Goal: Task Accomplishment & Management: Use online tool/utility

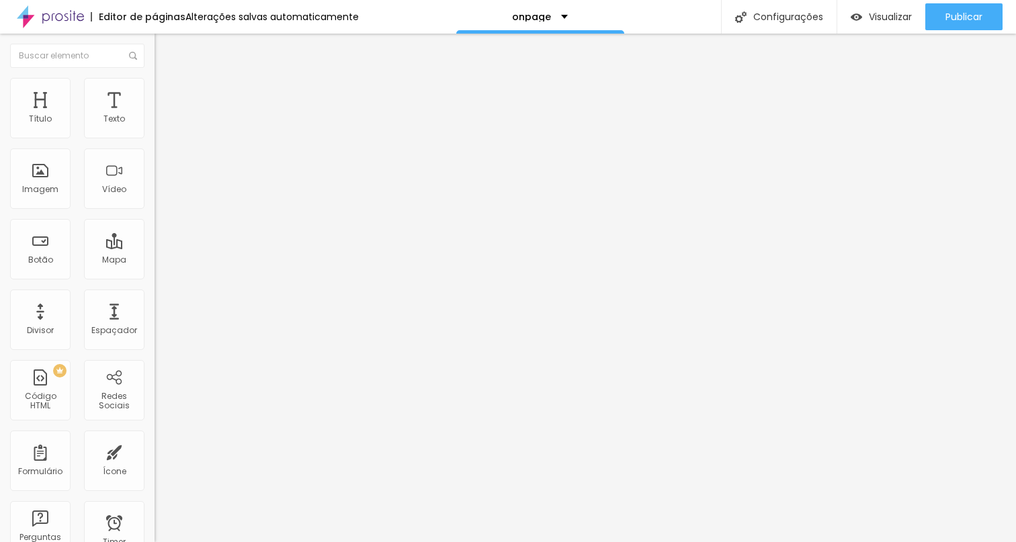
click at [154, 116] on span "Trocar imagem" at bounding box center [190, 109] width 73 height 11
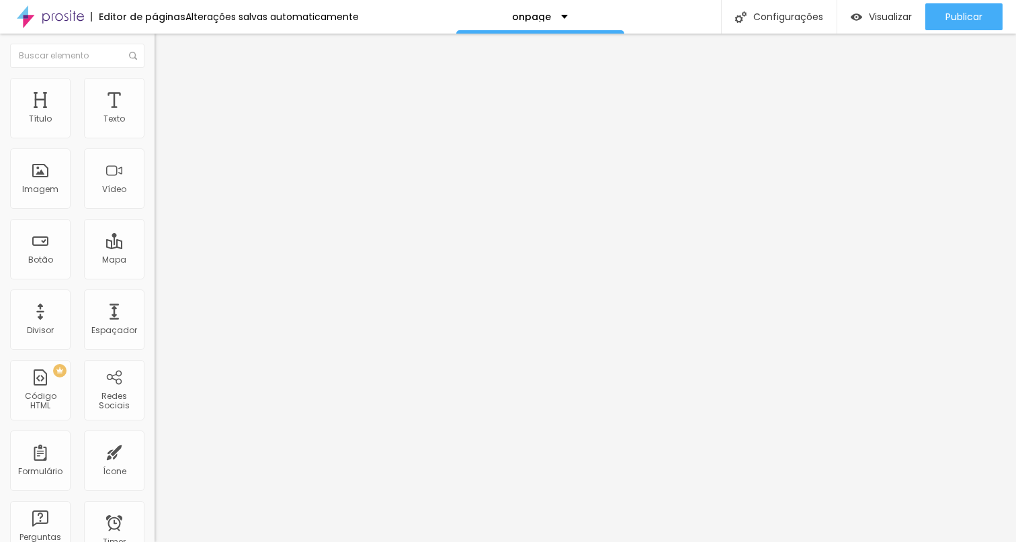
click at [154, 170] on img at bounding box center [158, 165] width 9 height 9
click at [154, 171] on div at bounding box center [231, 166] width 154 height 11
click at [871, 11] on span "Visualizar" at bounding box center [889, 16] width 43 height 11
click at [154, 113] on div "Modo" at bounding box center [231, 109] width 154 height 8
click at [154, 122] on span "Encaixotado" at bounding box center [180, 116] width 52 height 11
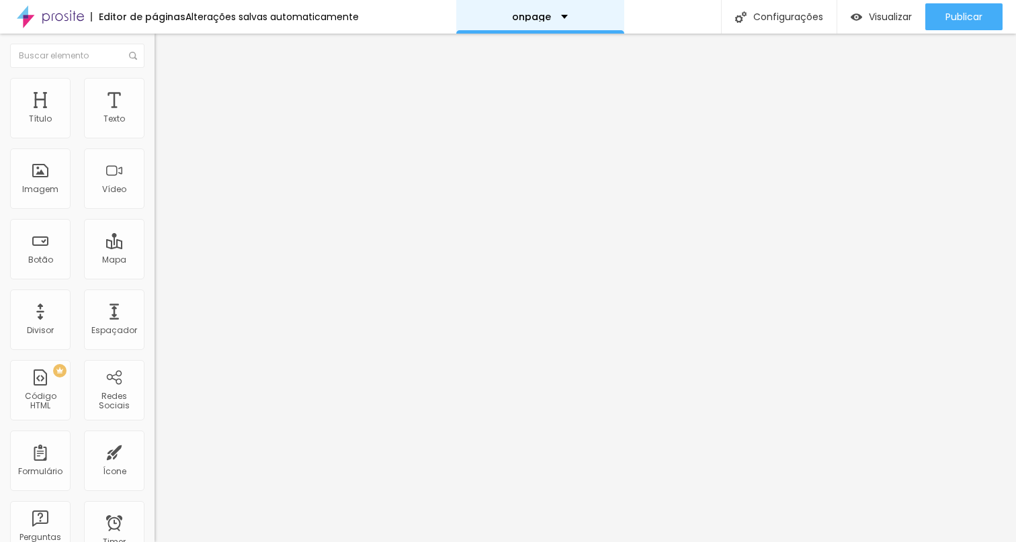
click at [553, 21] on div "onpage" at bounding box center [540, 16] width 56 height 9
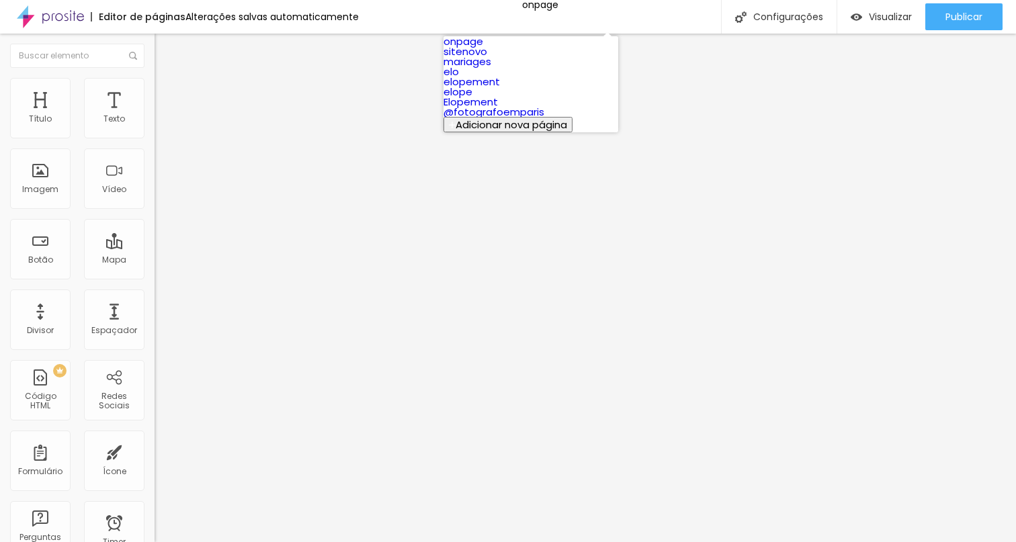
click at [455, 128] on img at bounding box center [452, 125] width 7 height 7
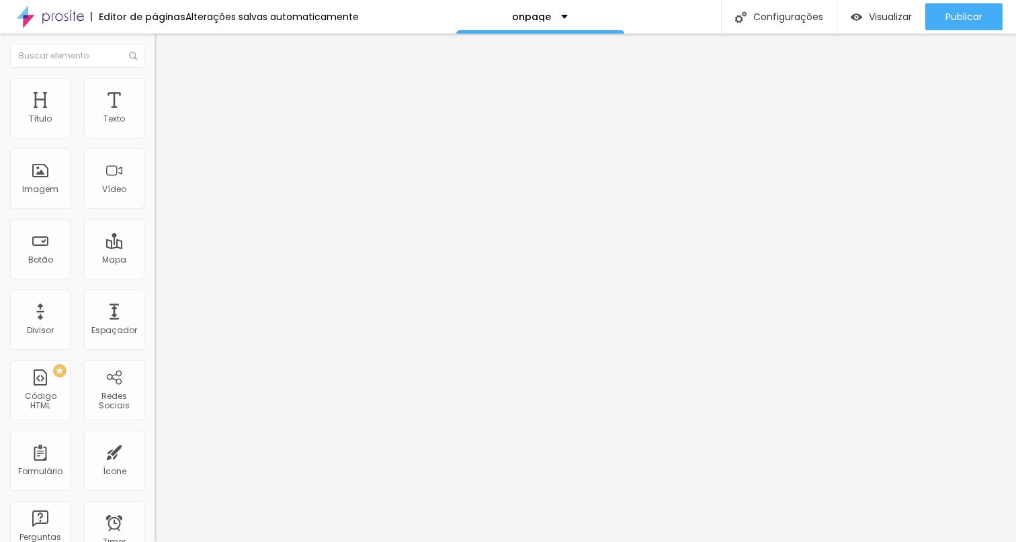
type input "on"
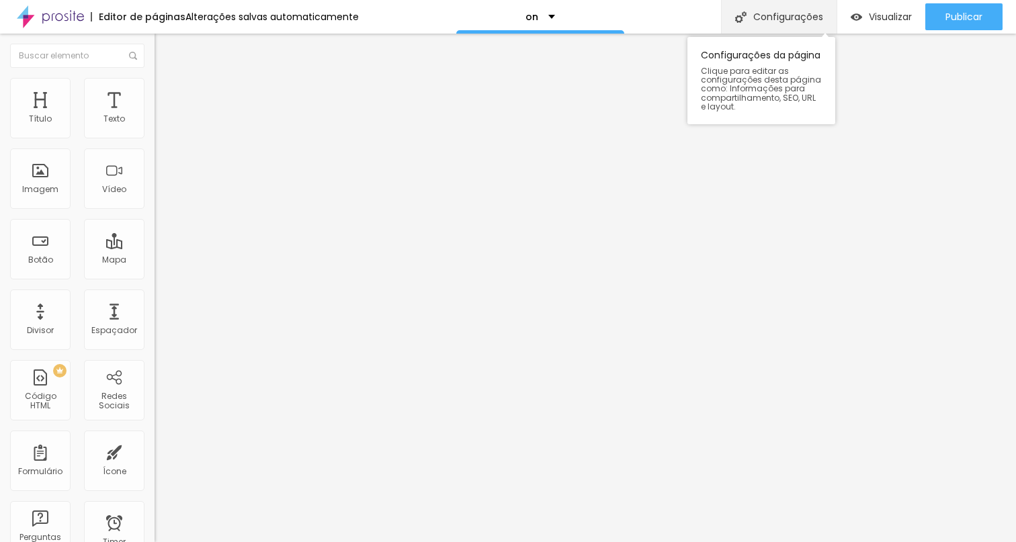
click at [791, 23] on div "Configurações" at bounding box center [779, 17] width 116 height 34
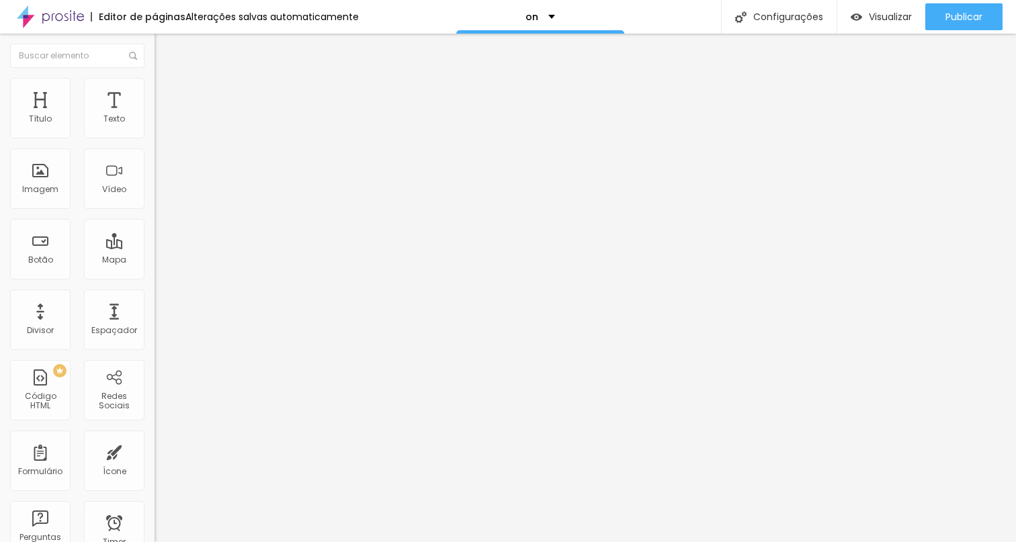
click at [154, 116] on span "Trocar imagem" at bounding box center [190, 109] width 73 height 11
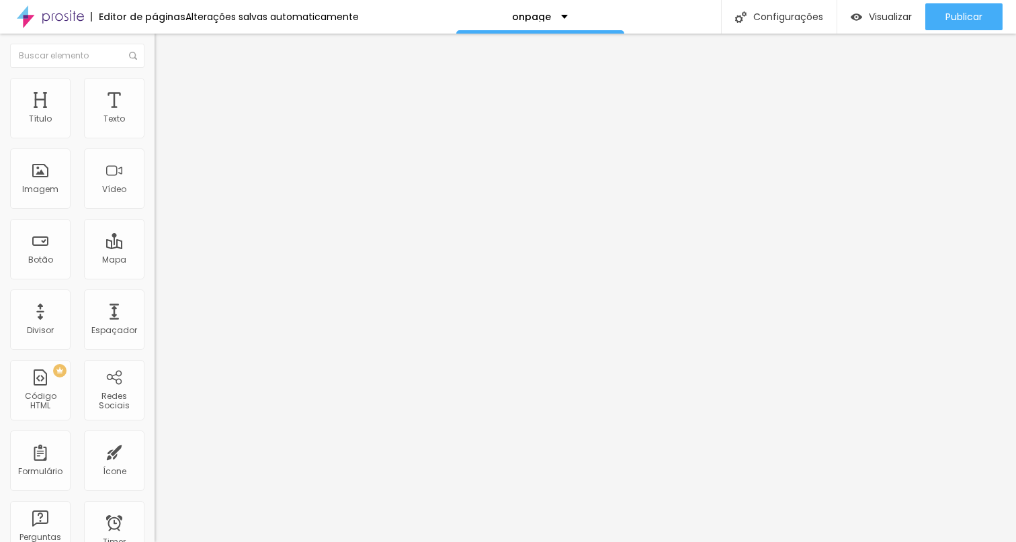
click at [154, 116] on span "Trocar imagem" at bounding box center [190, 109] width 73 height 11
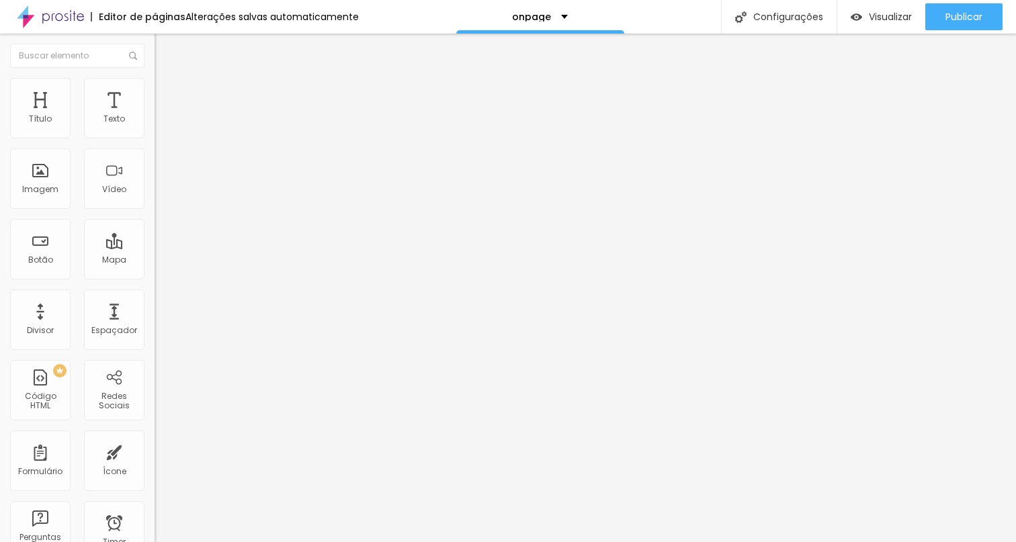
click at [154, 81] on img at bounding box center [160, 84] width 12 height 12
type input "95"
type input "90"
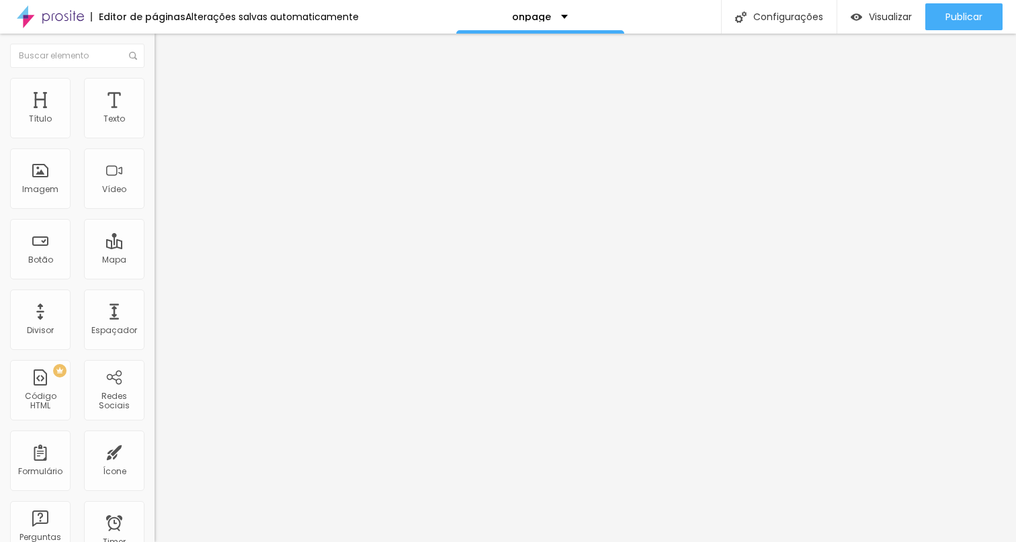
type input "95"
type input "100"
click at [154, 138] on input "range" at bounding box center [197, 132] width 87 height 11
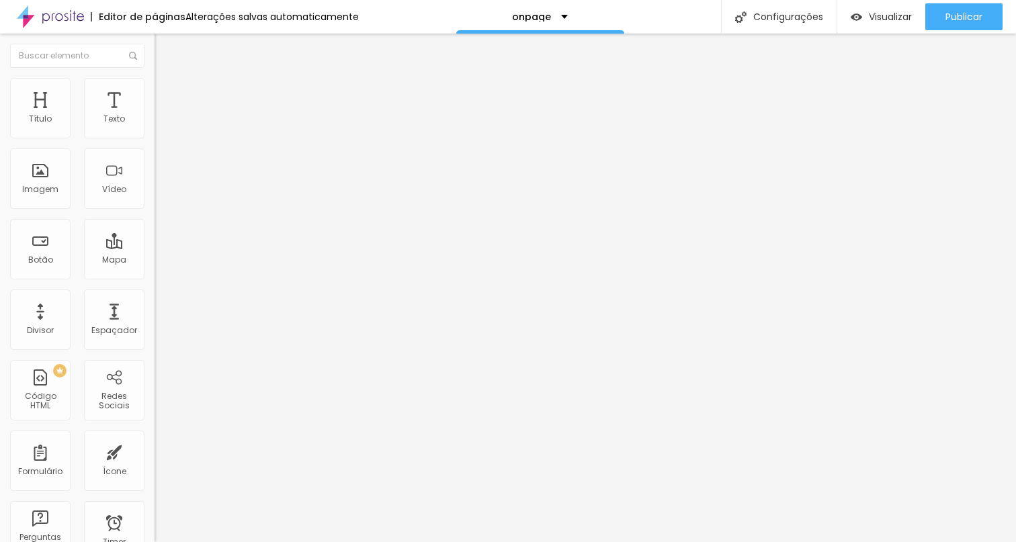
click at [154, 91] on img at bounding box center [160, 97] width 12 height 12
click at [154, 81] on img at bounding box center [160, 84] width 12 height 12
type input "95"
type input "90"
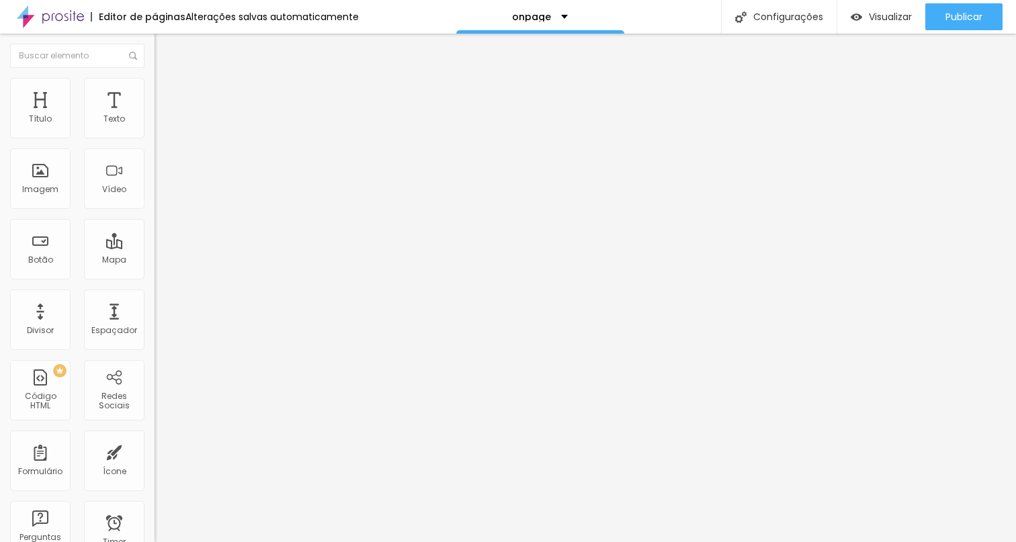
type input "90"
type input "85"
type input "80"
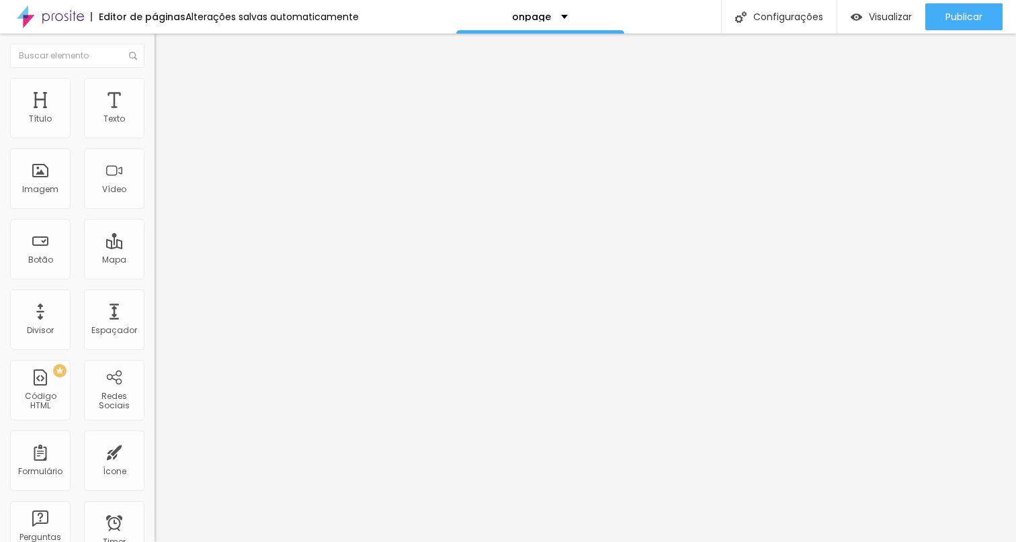
type input "75"
type input "70"
type input "65"
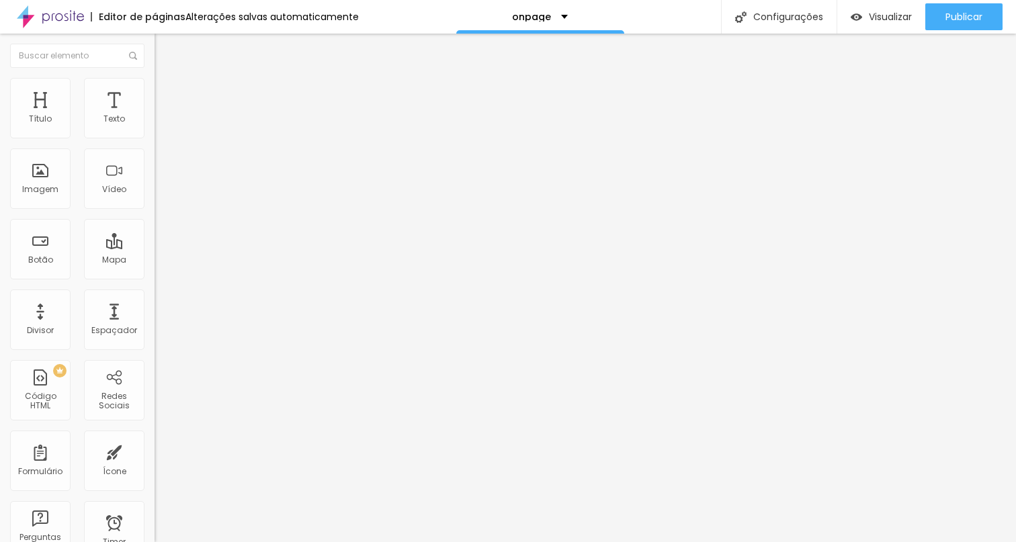
type input "65"
type input "60"
type input "65"
drag, startPoint x: 141, startPoint y: 142, endPoint x: 92, endPoint y: 146, distance: 49.3
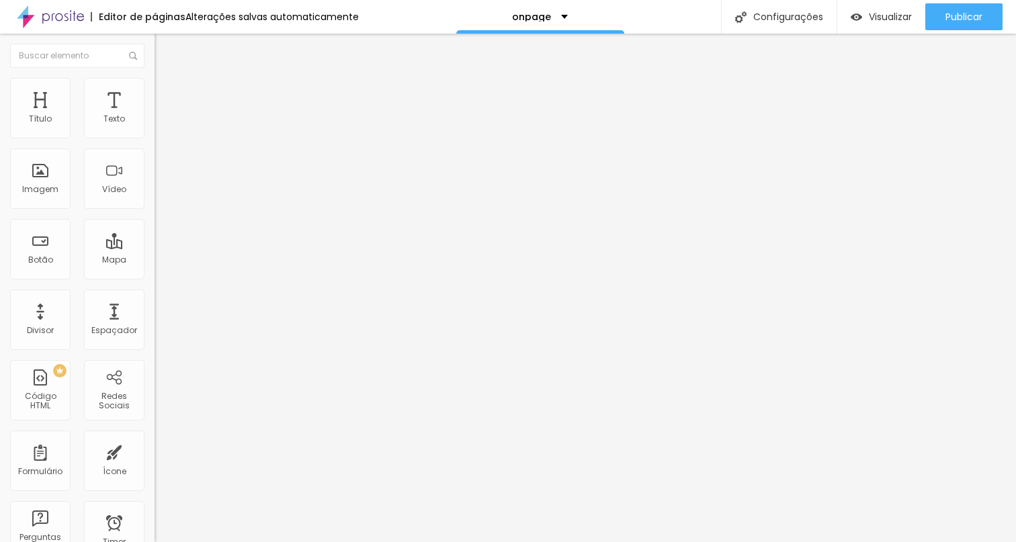
type input "65"
click at [154, 138] on input "range" at bounding box center [197, 132] width 87 height 11
type input "70"
type input "75"
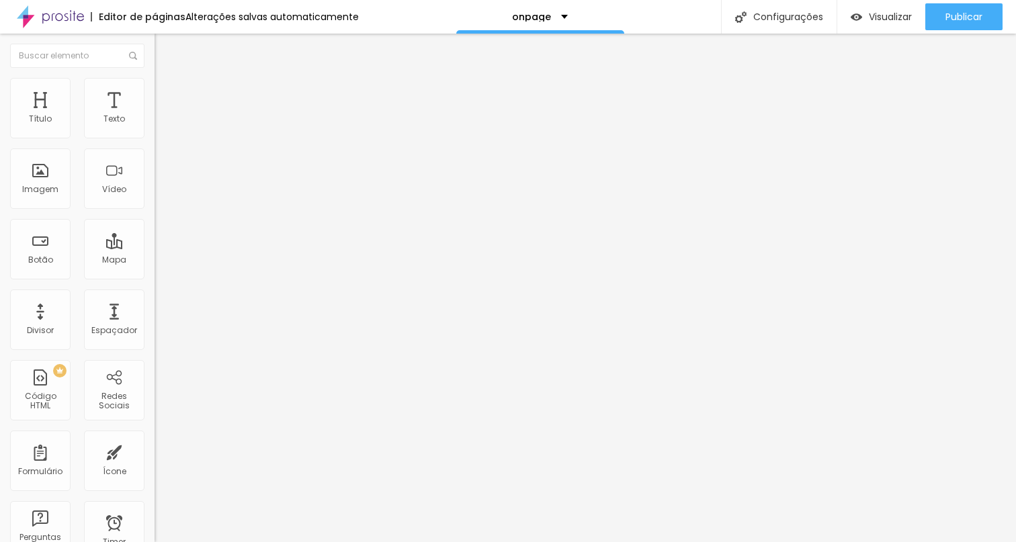
type input "75"
type input "80"
type input "85"
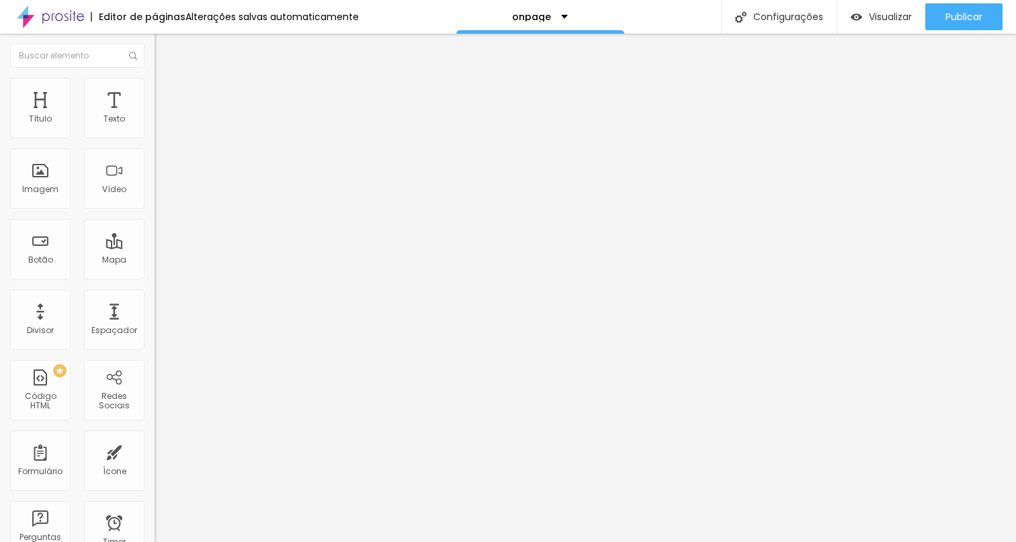
type input "90"
type input "95"
type input "100"
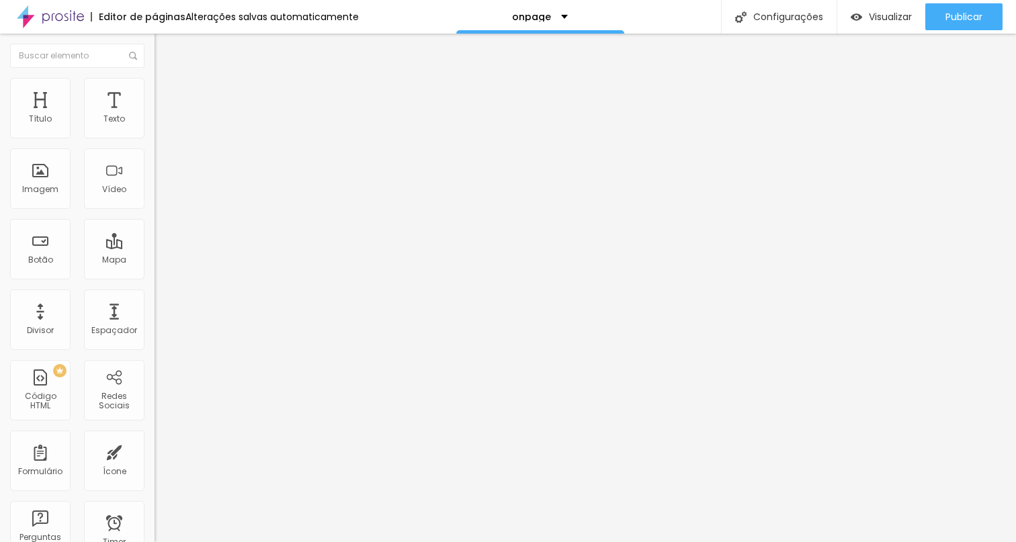
drag, startPoint x: 94, startPoint y: 140, endPoint x: 151, endPoint y: 140, distance: 57.1
type input "100"
click at [154, 138] on input "range" at bounding box center [197, 132] width 87 height 11
click at [154, 77] on img at bounding box center [160, 70] width 12 height 12
click at [154, 170] on img at bounding box center [158, 165] width 9 height 9
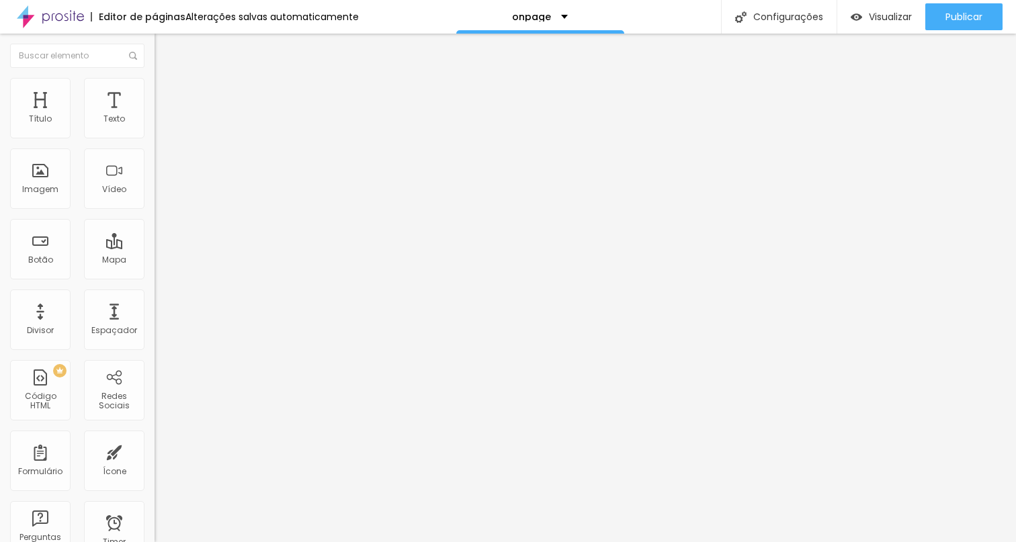
click at [154, 181] on img at bounding box center [158, 175] width 9 height 9
